Goal: Task Accomplishment & Management: Complete application form

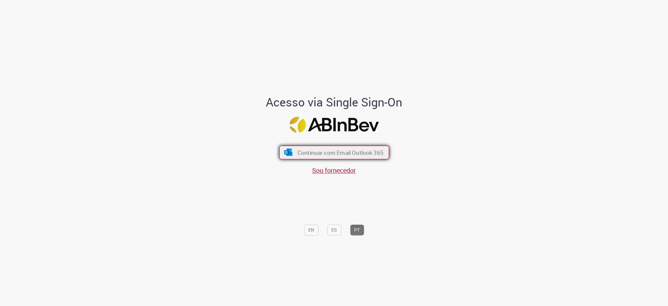
click at [310, 156] on span "Continuar com Email Outlook 365" at bounding box center [340, 152] width 86 height 8
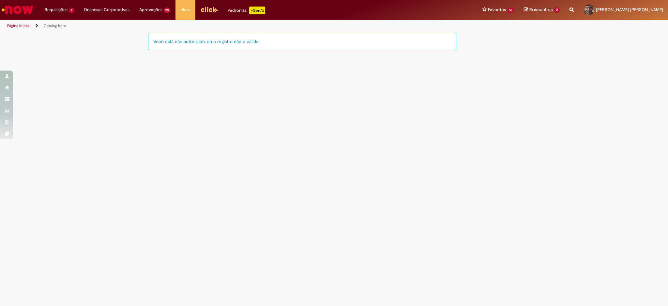
drag, startPoint x: 224, startPoint y: 46, endPoint x: 289, endPoint y: 46, distance: 64.9
click at [288, 46] on div "Você está não autorizado, ou o registro não é válido." at bounding box center [302, 41] width 308 height 17
click at [289, 46] on div "Você está não autorizado, ou o registro não é válido." at bounding box center [302, 41] width 308 height 17
click at [58, 23] on link "Catalog Item" at bounding box center [55, 25] width 22 height 5
click at [17, 26] on link "Página inicial" at bounding box center [18, 25] width 23 height 5
